Goal: Task Accomplishment & Management: Manage account settings

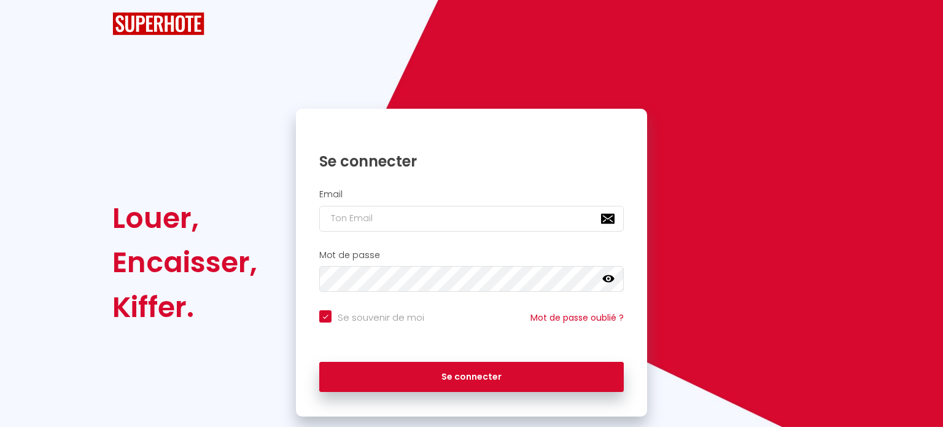
checkbox input "true"
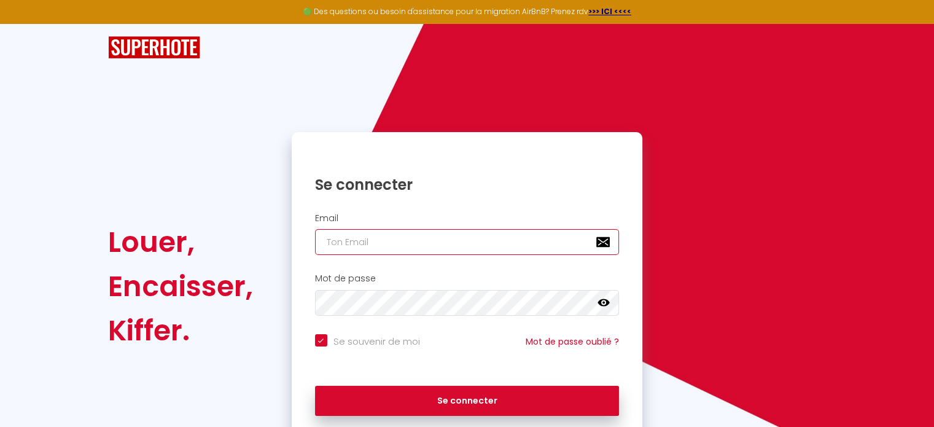
click at [424, 234] on input "email" at bounding box center [467, 242] width 304 height 26
paste input "[EMAIL_ADDRESS][DOMAIN_NAME]"
type input "[EMAIL_ADDRESS][DOMAIN_NAME]"
checkbox input "true"
type input "[EMAIL_ADDRESS][DOMAIN_NAME]"
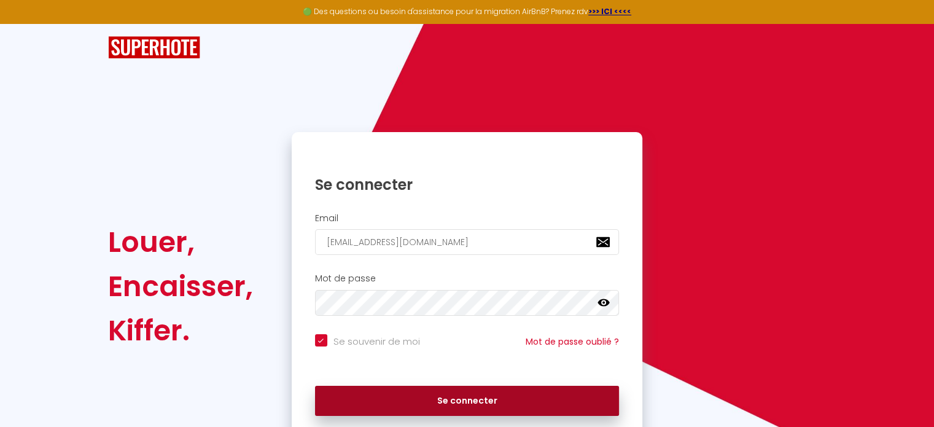
drag, startPoint x: 453, startPoint y: 397, endPoint x: 486, endPoint y: 372, distance: 41.6
click at [455, 395] on button "Se connecter" at bounding box center [467, 400] width 304 height 31
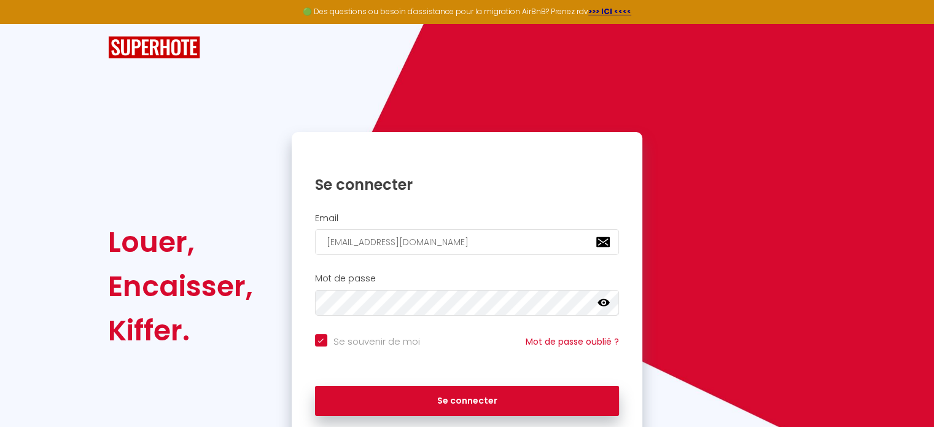
checkbox input "true"
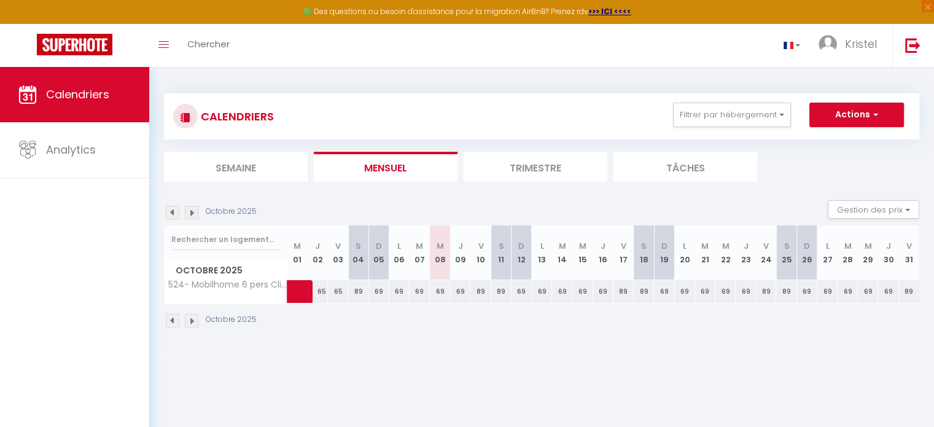
click at [175, 209] on img at bounding box center [173, 213] width 14 height 14
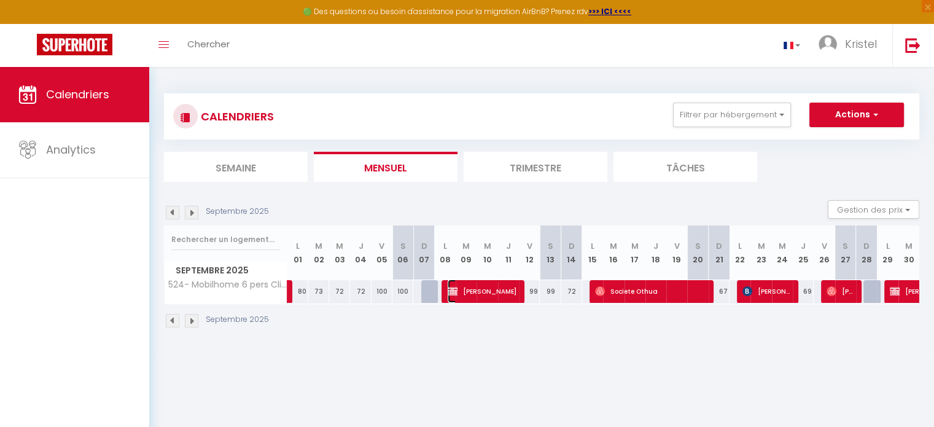
click at [474, 293] on span "[PERSON_NAME]" at bounding box center [481, 290] width 69 height 23
select select "OK"
select select "1"
select select "0"
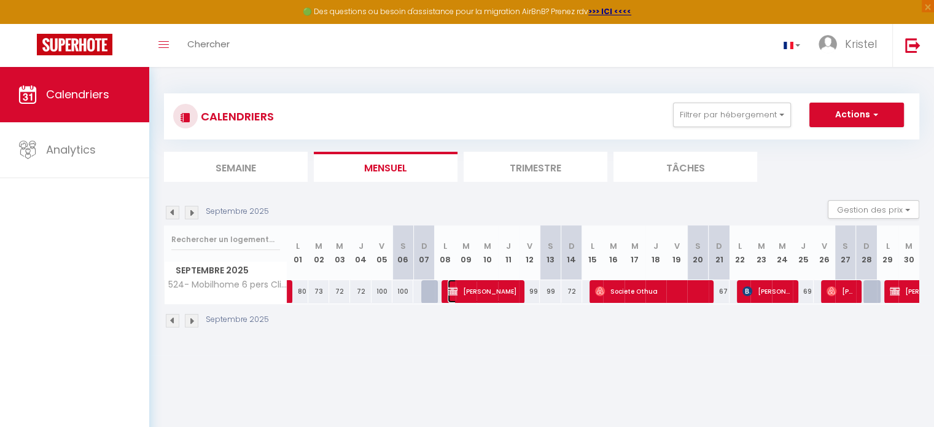
select select "1"
select select
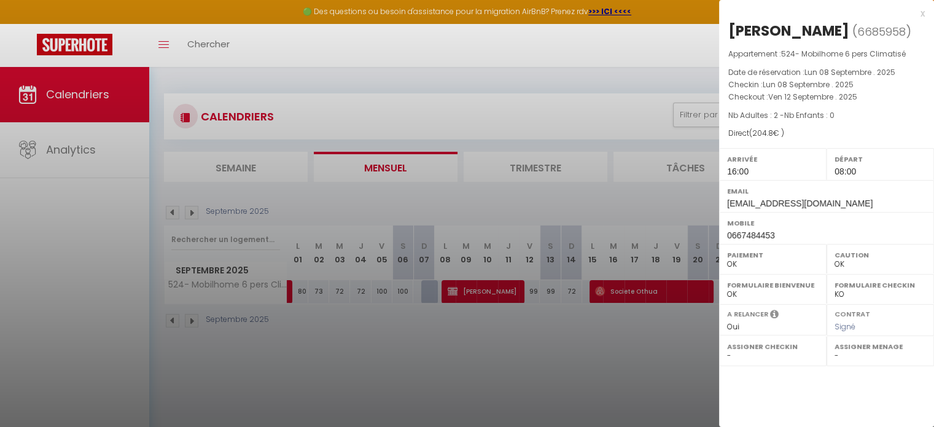
click at [631, 366] on div at bounding box center [467, 213] width 934 height 427
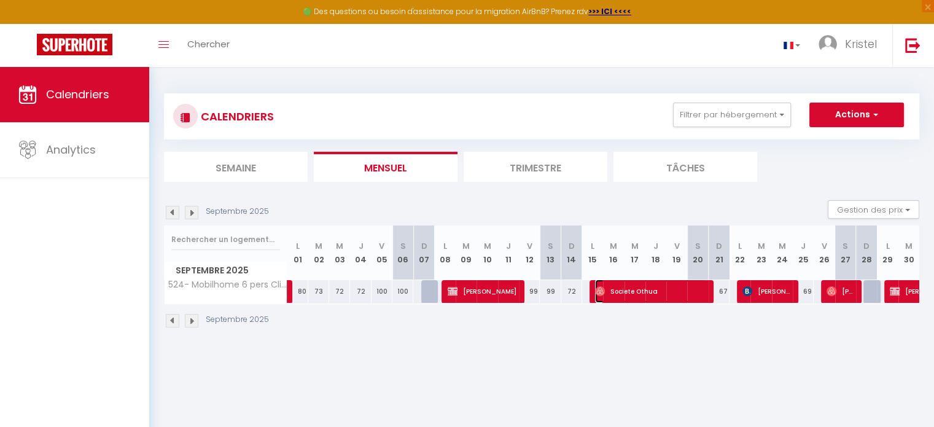
click at [633, 290] on span "Societe Othua" at bounding box center [650, 290] width 111 height 23
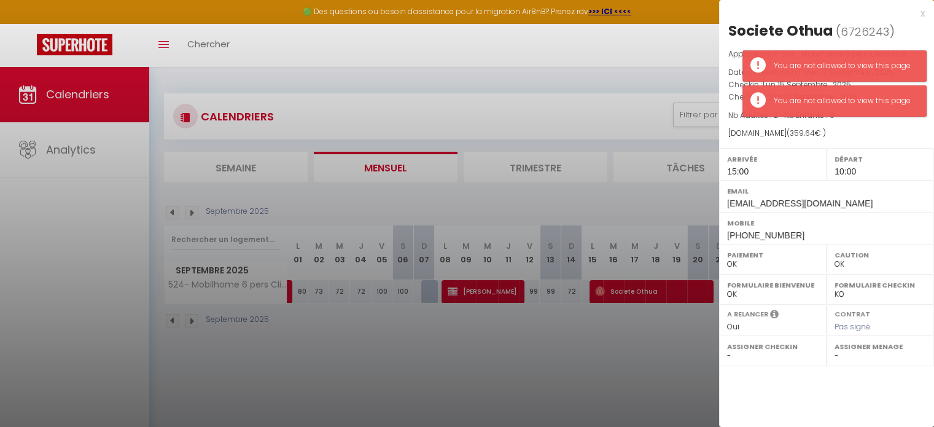
click at [773, 407] on div "x Societe Othua ( 6726243 ) Appartement : 524- Mobilhome 6 pers Climatisé Date …" at bounding box center [826, 213] width 215 height 427
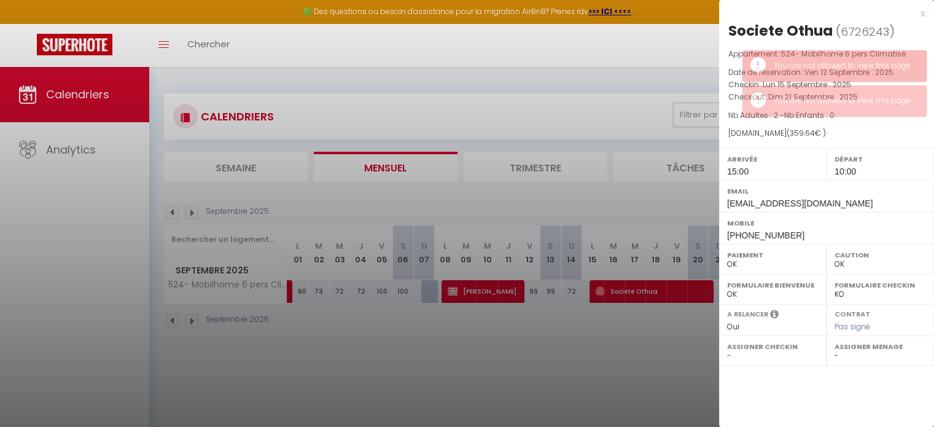
click at [767, 397] on div "x Societe Othua ( 6726243 ) Appartement : 524- Mobilhome 6 pers Climatisé Date …" at bounding box center [826, 213] width 215 height 427
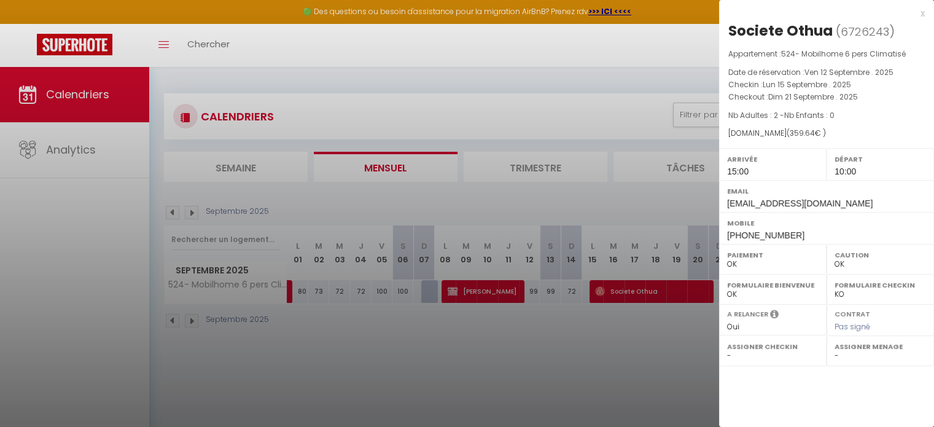
click at [615, 351] on div at bounding box center [467, 213] width 934 height 427
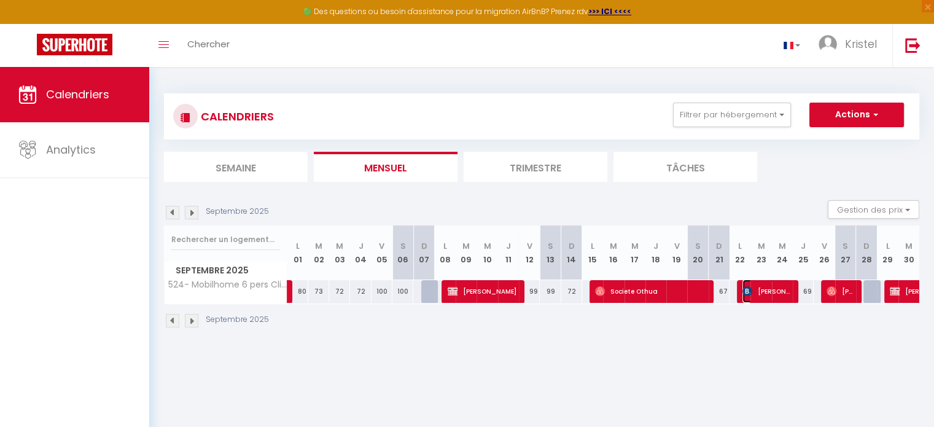
click at [767, 292] on span "[PERSON_NAME]" at bounding box center [766, 290] width 48 height 23
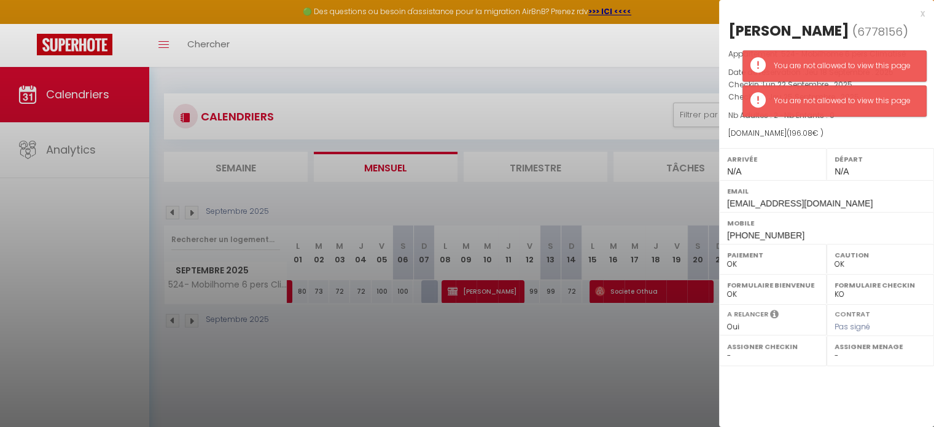
click at [732, 389] on div "x [PERSON_NAME] ( 6778156 ) Appartement : 524- Mobilhome 6 pers Climatisé Date …" at bounding box center [826, 213] width 215 height 427
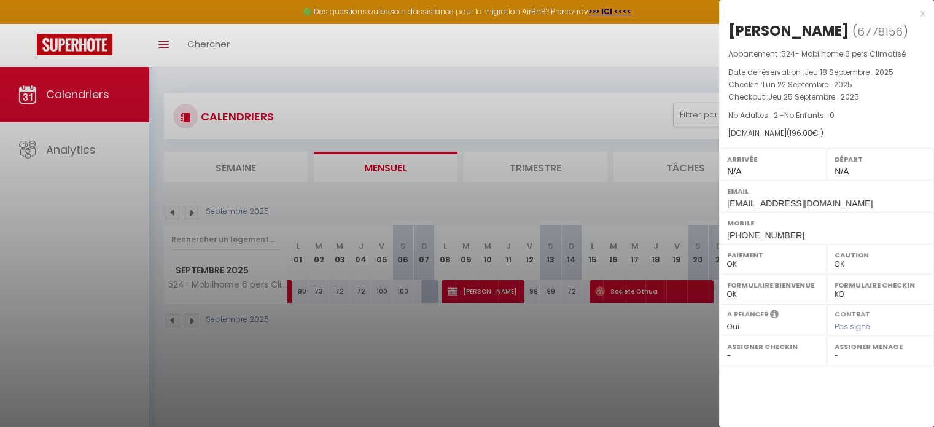
click at [678, 368] on div at bounding box center [467, 213] width 934 height 427
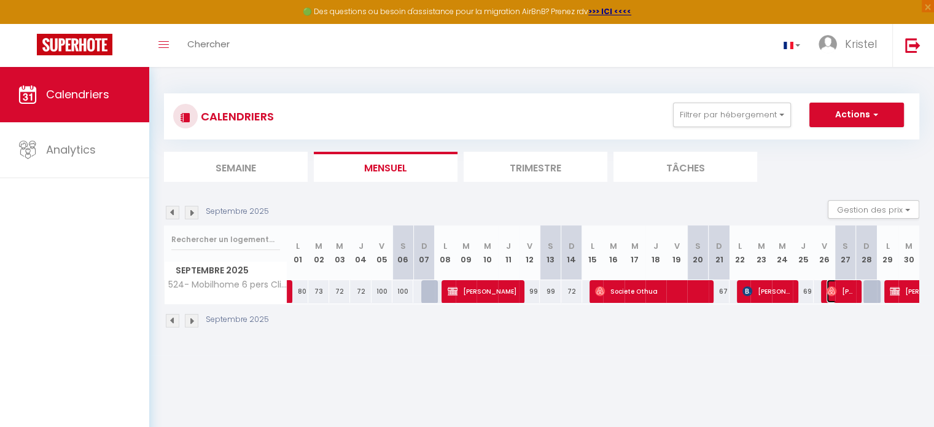
click at [835, 287] on img at bounding box center [831, 291] width 10 height 10
select select "1"
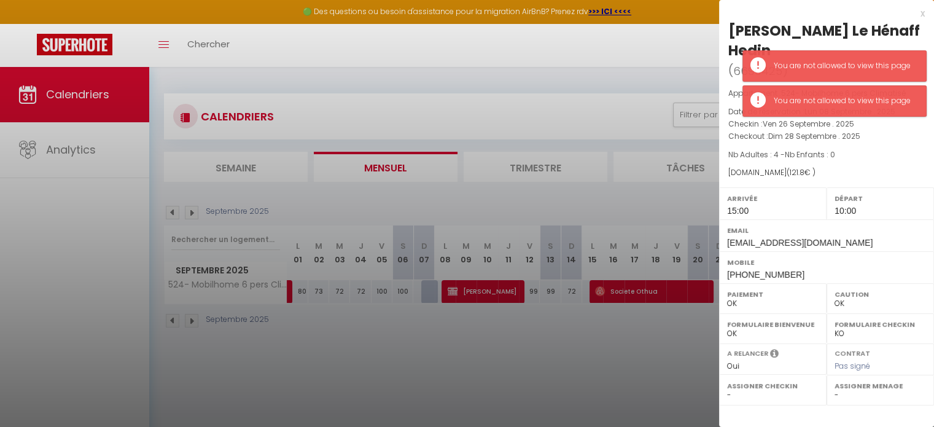
click at [808, 414] on div "x [PERSON_NAME] Le Hénaff Hedin ( 6690425 ) Appartement : 524- Mobilhome 6 pers…" at bounding box center [826, 213] width 215 height 427
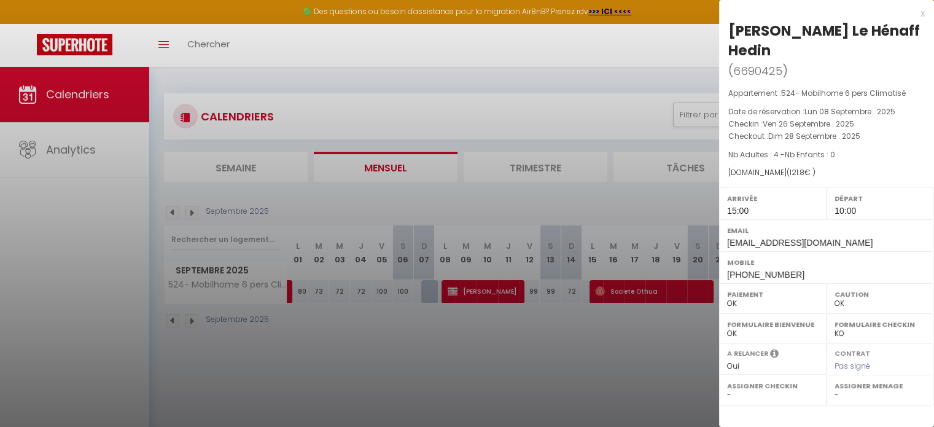
click at [660, 365] on div at bounding box center [467, 213] width 934 height 427
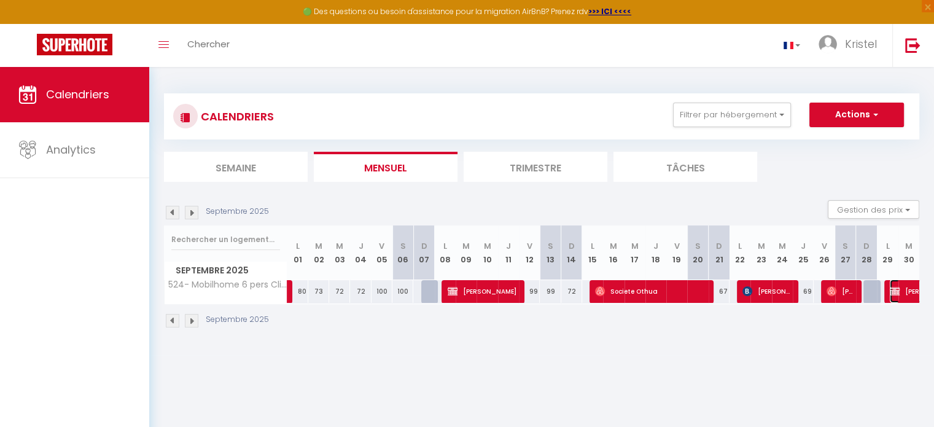
click at [899, 290] on img at bounding box center [894, 291] width 10 height 10
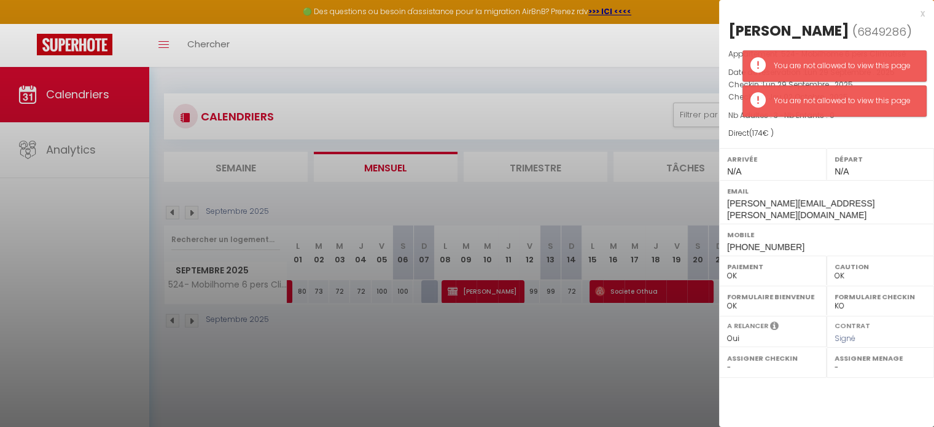
click at [802, 404] on div "x [PERSON_NAME] ( 6849286 ) Appartement : 524- Mobilhome 6 pers Climatisé Date …" at bounding box center [826, 213] width 215 height 427
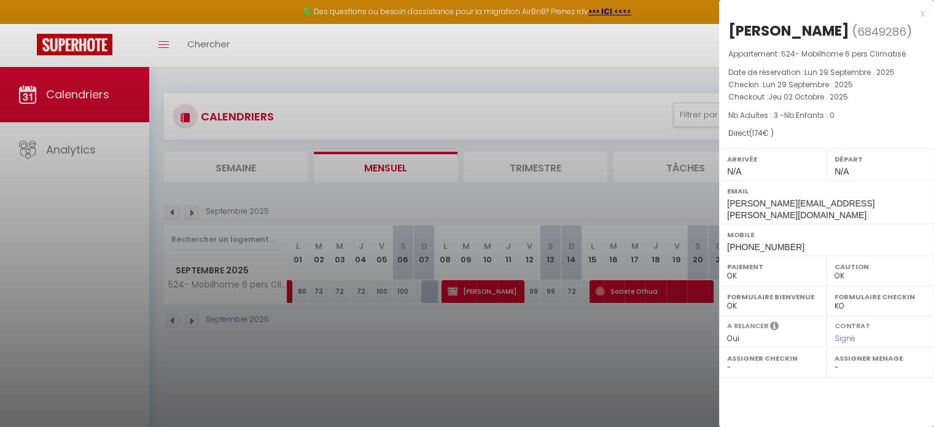
click at [656, 346] on div at bounding box center [467, 213] width 934 height 427
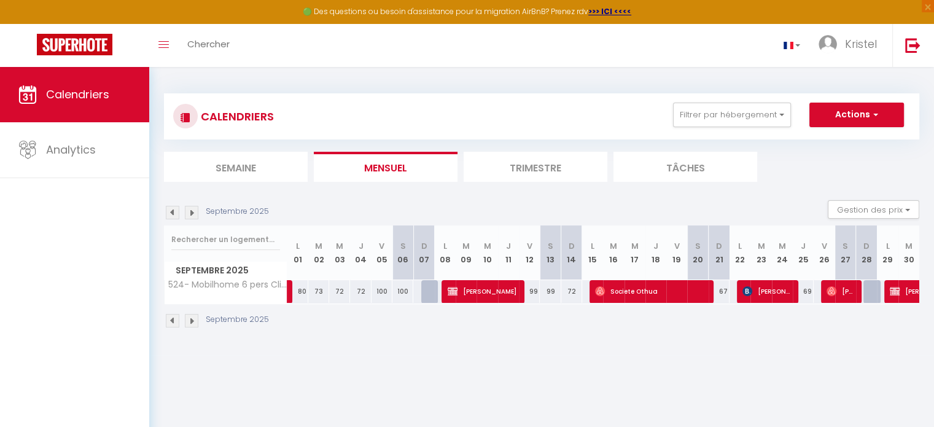
click at [195, 215] on img at bounding box center [192, 213] width 14 height 14
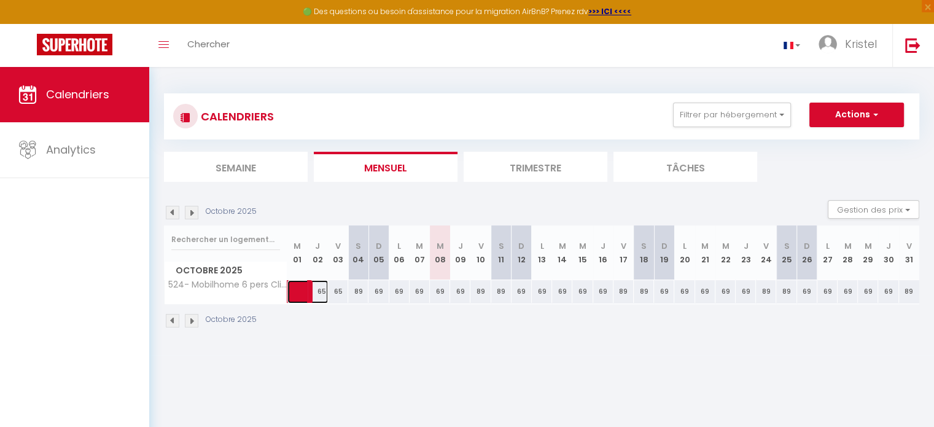
click at [298, 300] on link at bounding box center [297, 291] width 20 height 23
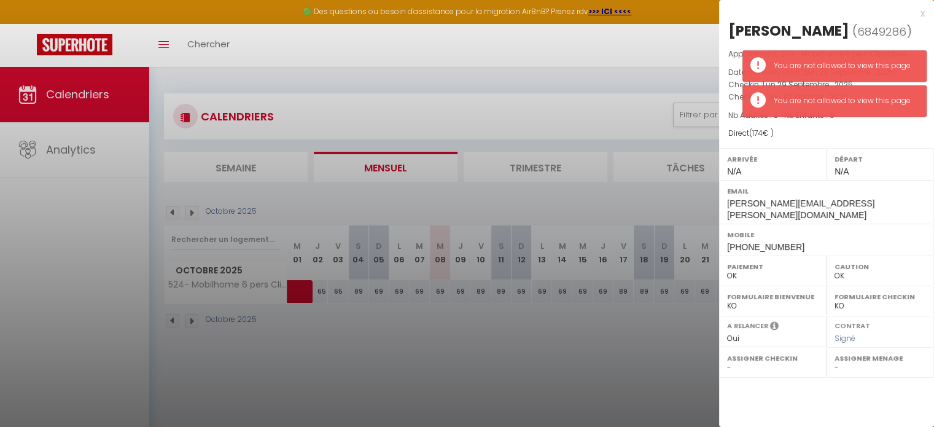
click at [815, 380] on div "x [PERSON_NAME] ( 6849286 ) Appartement : 524- Mobilhome 6 pers Climatisé Date …" at bounding box center [826, 213] width 215 height 427
